Goal: Information Seeking & Learning: Learn about a topic

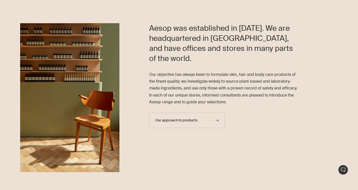
scroll to position [161, 0]
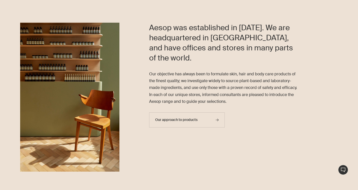
click at [347, 29] on div at bounding box center [179, 29] width 358 height 0
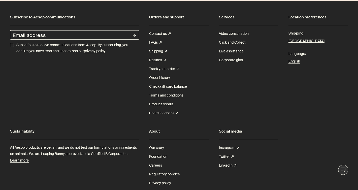
scroll to position [1040, 0]
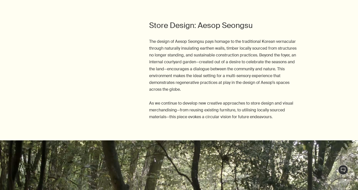
scroll to position [391, 0]
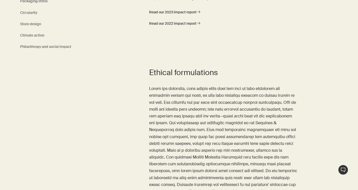
scroll to position [209, 0]
drag, startPoint x: 150, startPoint y: 82, endPoint x: 272, endPoint y: 183, distance: 158.8
click at [272, 183] on section "Ethical formulations" at bounding box center [179, 140] width 358 height 147
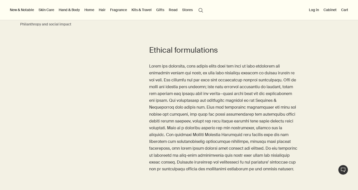
scroll to position [224, 0]
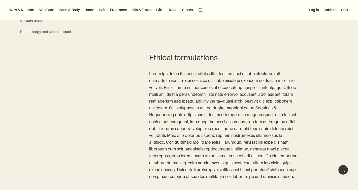
click at [220, 121] on p at bounding box center [223, 125] width 149 height 110
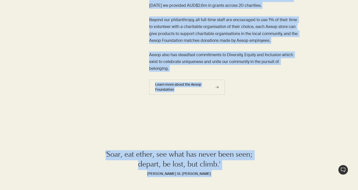
scroll to position [2132, 0]
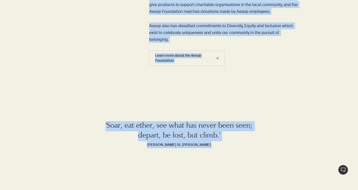
drag, startPoint x: 60, startPoint y: 46, endPoint x: 292, endPoint y: 190, distance: 271.9
copy div "Sustainability at Aesop Our approach to sustainability aims to address our envi…"
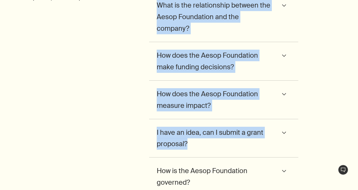
scroll to position [1470, 0]
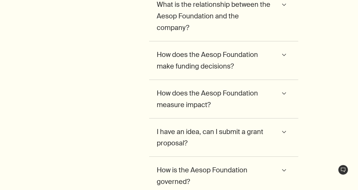
drag, startPoint x: 60, startPoint y: 61, endPoint x: 224, endPoint y: 40, distance: 164.4
copy div "The Aesop Foundation We exist to amplify the voices of excluded communities in …"
click at [284, 7] on icon "downArrow" at bounding box center [283, 5] width 13 height 4
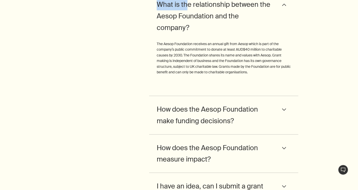
drag, startPoint x: 155, startPoint y: 80, endPoint x: 188, endPoint y: 83, distance: 32.9
click at [188, 83] on div "What is the relationship between the Aesop Foundation and the company? downArro…" at bounding box center [223, 43] width 149 height 105
click at [146, 85] on div "What is the relationship between the Aesop Foundation and the company? downArro…" at bounding box center [238, 139] width 239 height 297
drag, startPoint x: 153, startPoint y: 82, endPoint x: 241, endPoint y: 137, distance: 104.3
click at [241, 96] on div "What is the relationship between the Aesop Foundation and the company? downArro…" at bounding box center [223, 43] width 149 height 105
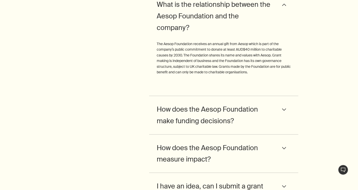
copy div "What is the relationship between the Aesop Foundation and the company? downArro…"
